Goal: Task Accomplishment & Management: Use online tool/utility

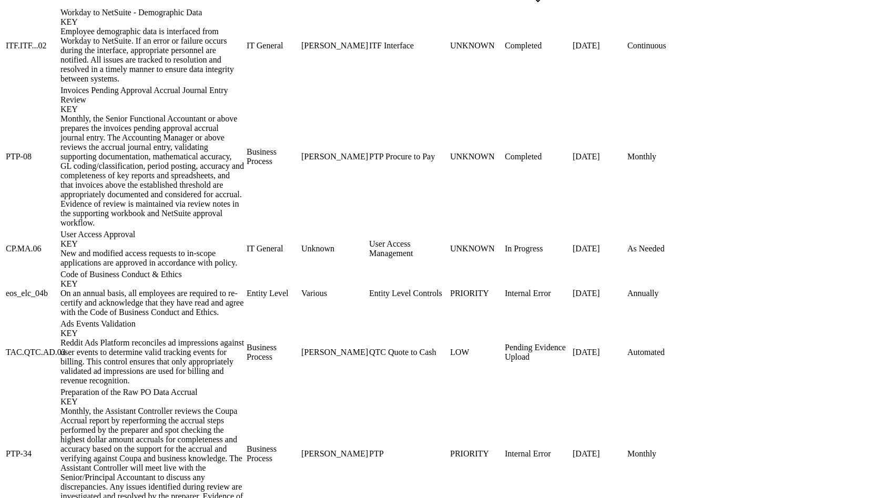
scroll to position [1129, 0]
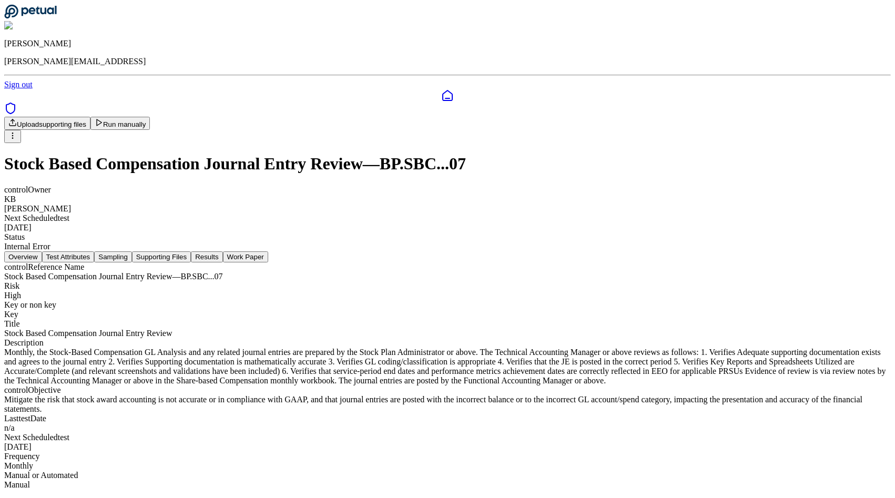
click at [95, 251] on button "Test Attributes" at bounding box center [68, 256] width 53 height 11
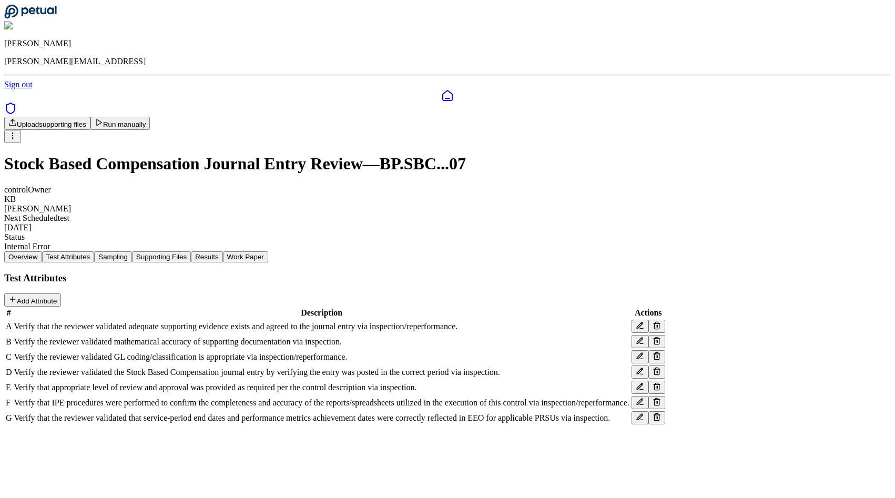
scroll to position [54, 0]
click at [132, 251] on button "Sampling" at bounding box center [113, 256] width 38 height 11
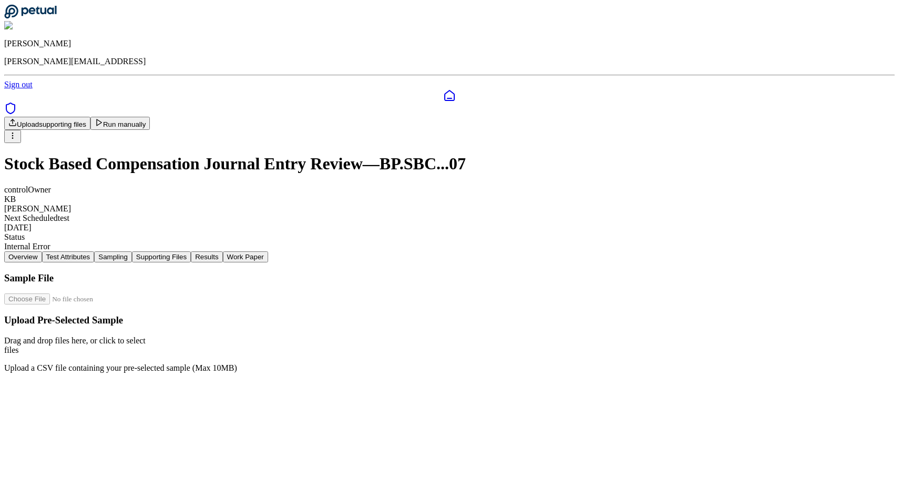
click at [191, 251] on button "Supporting Files" at bounding box center [161, 256] width 59 height 11
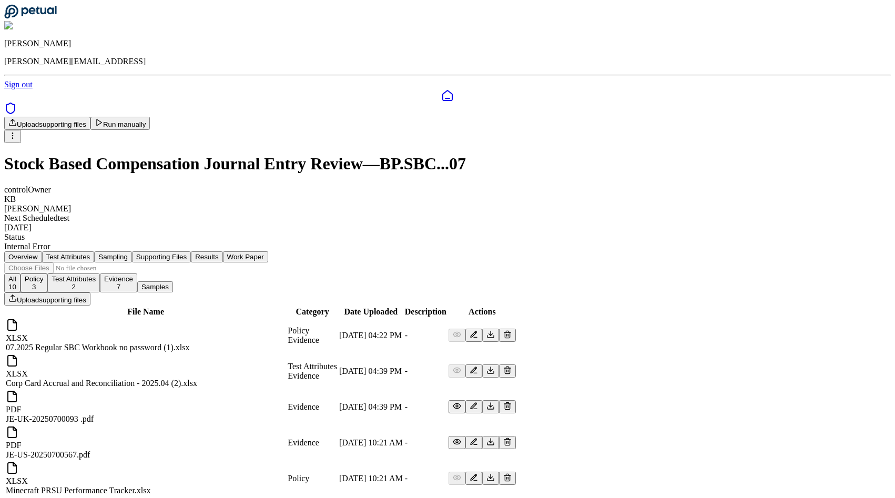
click at [222, 251] on button "Results" at bounding box center [207, 256] width 32 height 11
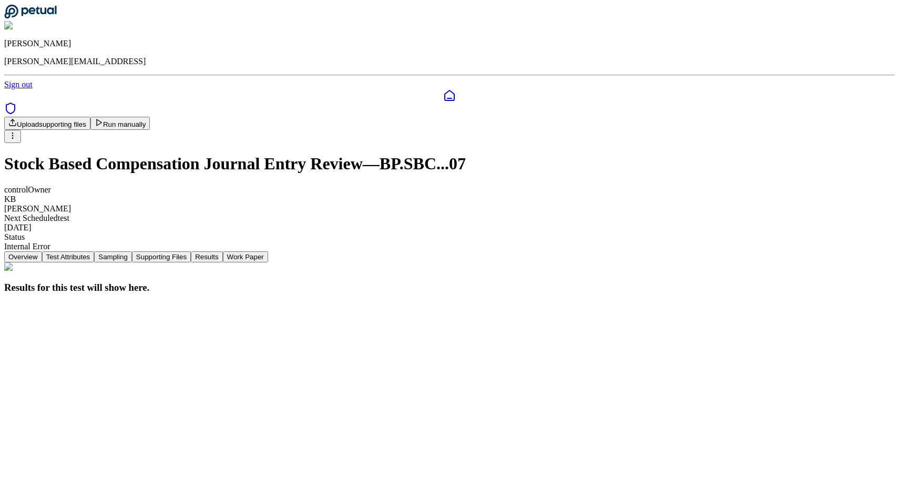
click at [510, 251] on nav "Overview Test Attributes Sampling Supporting Files Results Work Paper" at bounding box center [449, 256] width 891 height 11
click at [268, 251] on button "Work Paper" at bounding box center [245, 256] width 45 height 11
click at [150, 117] on button "Run manually" at bounding box center [120, 123] width 60 height 13
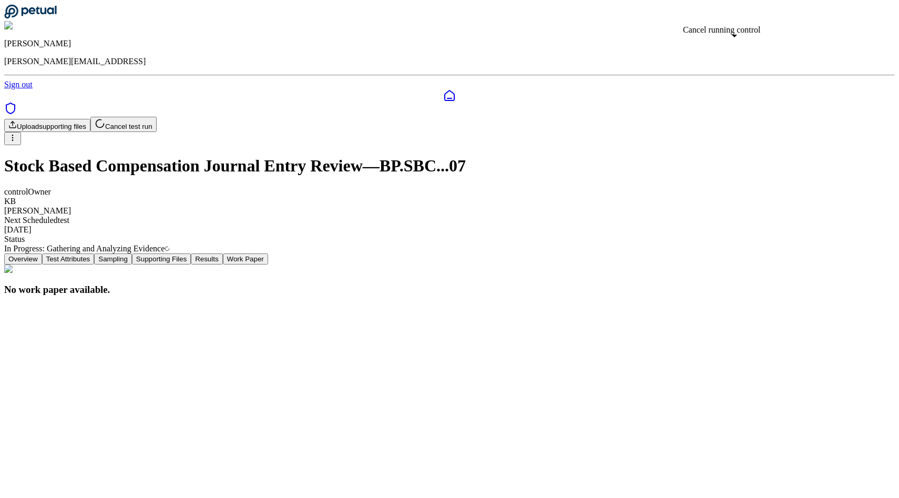
click at [191, 253] on button "Supporting Files" at bounding box center [161, 258] width 59 height 11
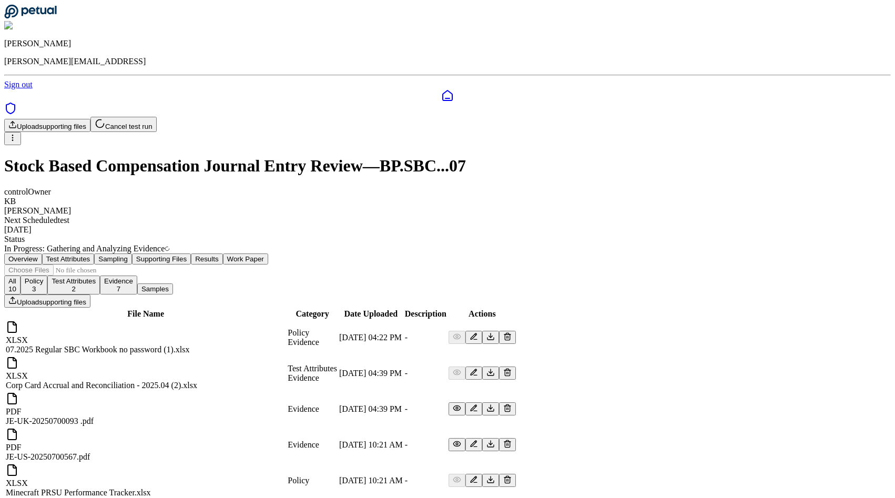
click at [222, 253] on button "Results" at bounding box center [207, 258] width 32 height 11
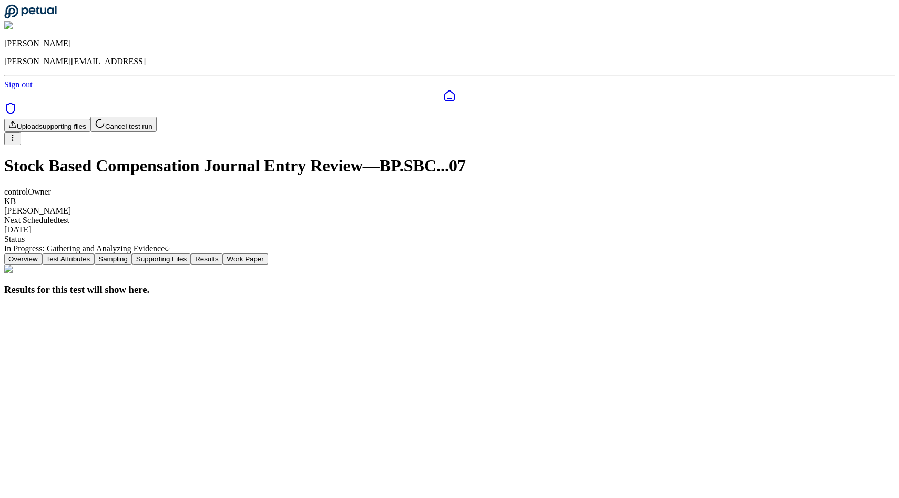
click at [191, 253] on button "Supporting Files" at bounding box center [161, 258] width 59 height 11
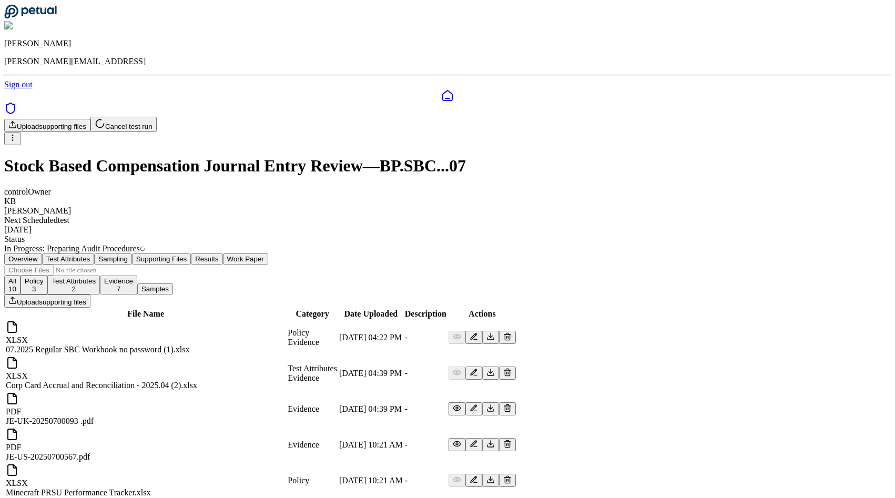
click at [268, 253] on button "Work Paper" at bounding box center [245, 258] width 45 height 11
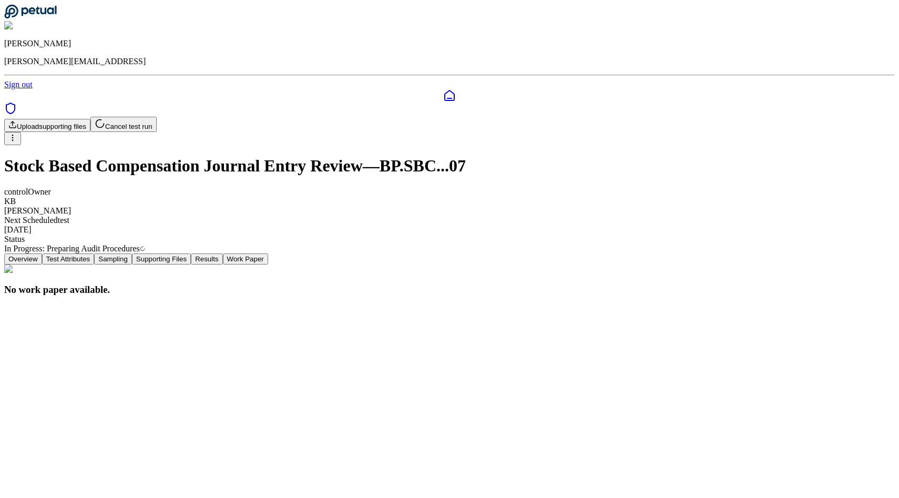
click at [222, 253] on button "Results" at bounding box center [207, 258] width 32 height 11
